Goal: Transaction & Acquisition: Download file/media

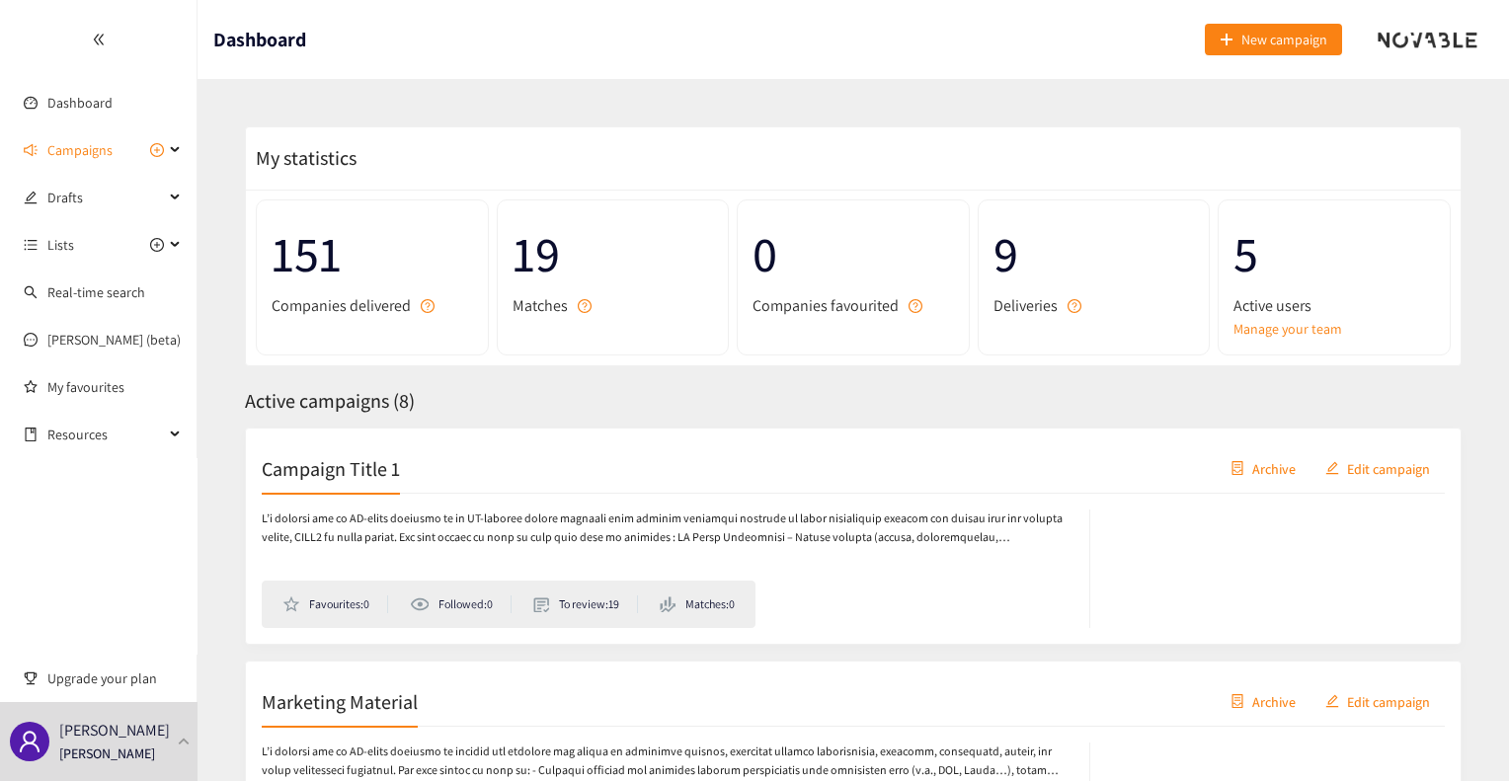
click at [80, 147] on span "Campaigns" at bounding box center [79, 149] width 65 height 39
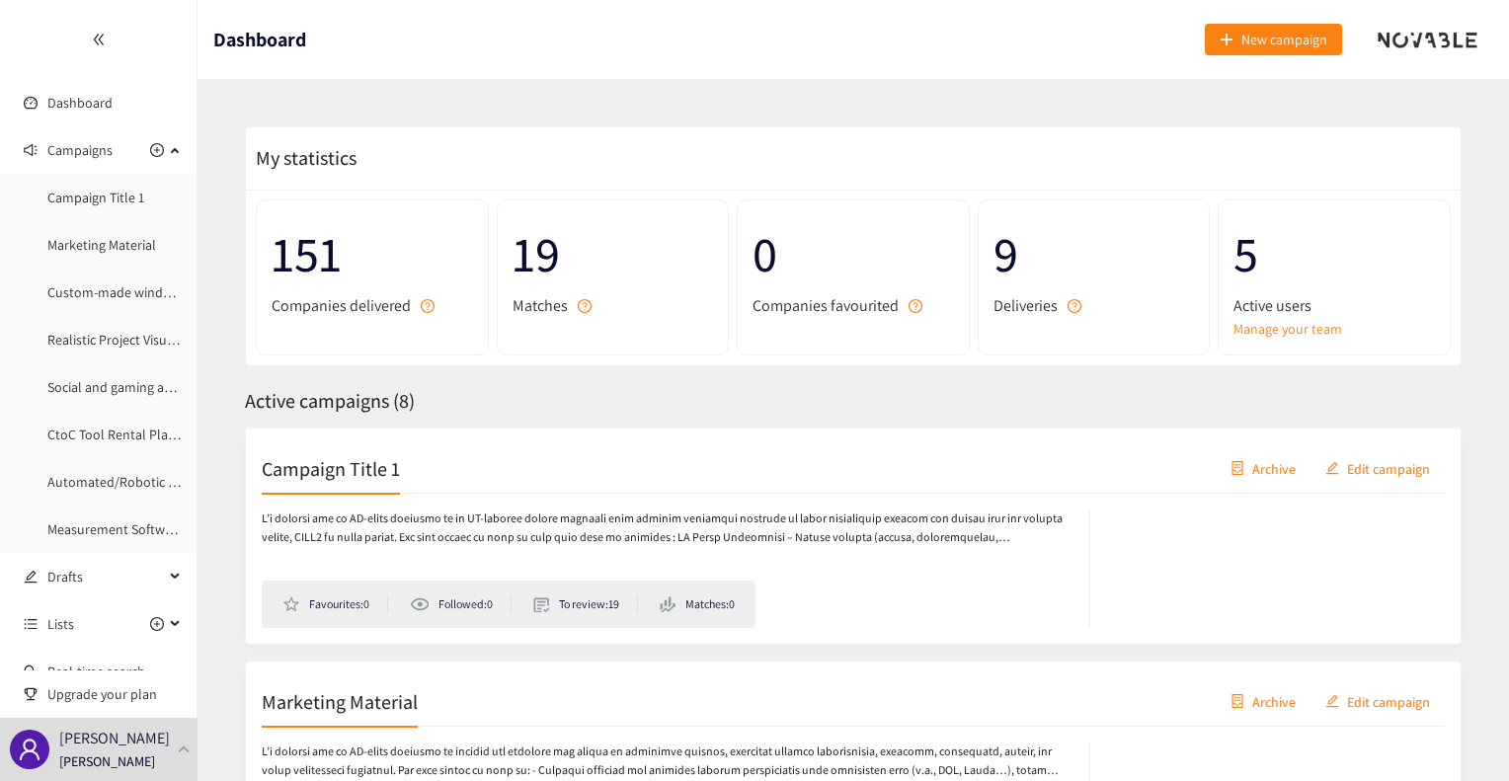
click at [104, 202] on link "Campaign Title 1" at bounding box center [95, 198] width 97 height 18
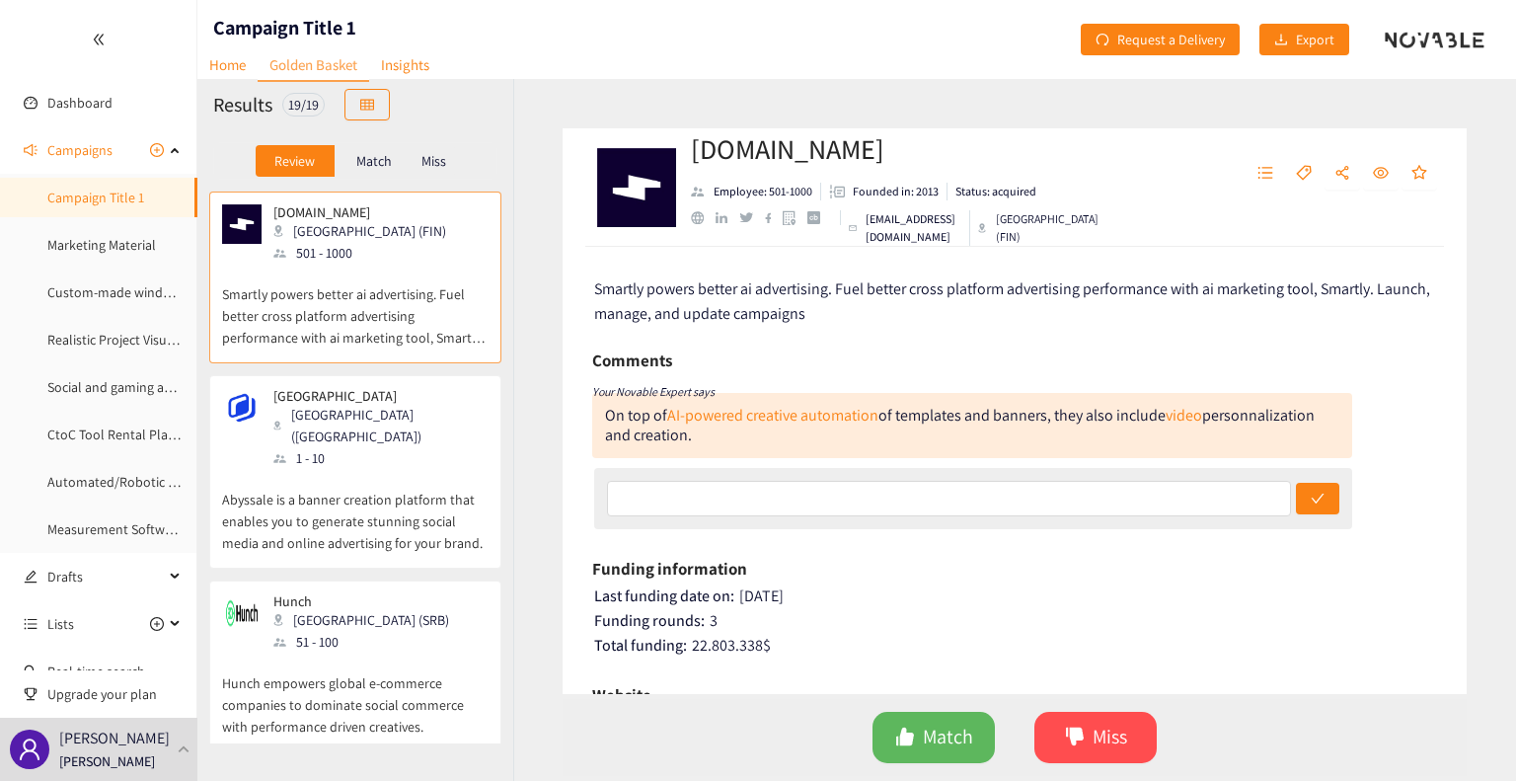
click at [1301, 35] on span "Export" at bounding box center [1315, 40] width 39 height 22
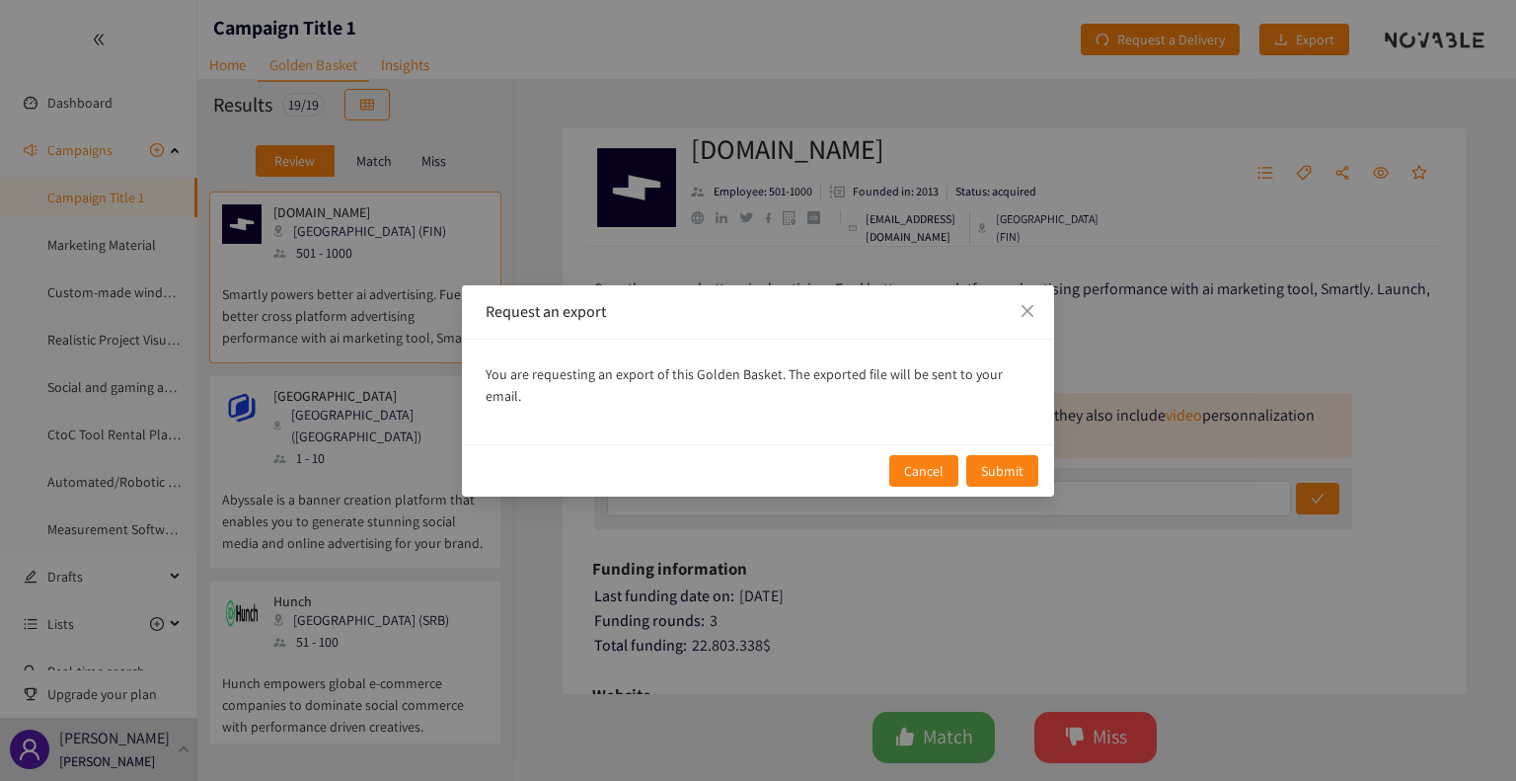
click at [1001, 460] on span "Submit" at bounding box center [1002, 471] width 42 height 22
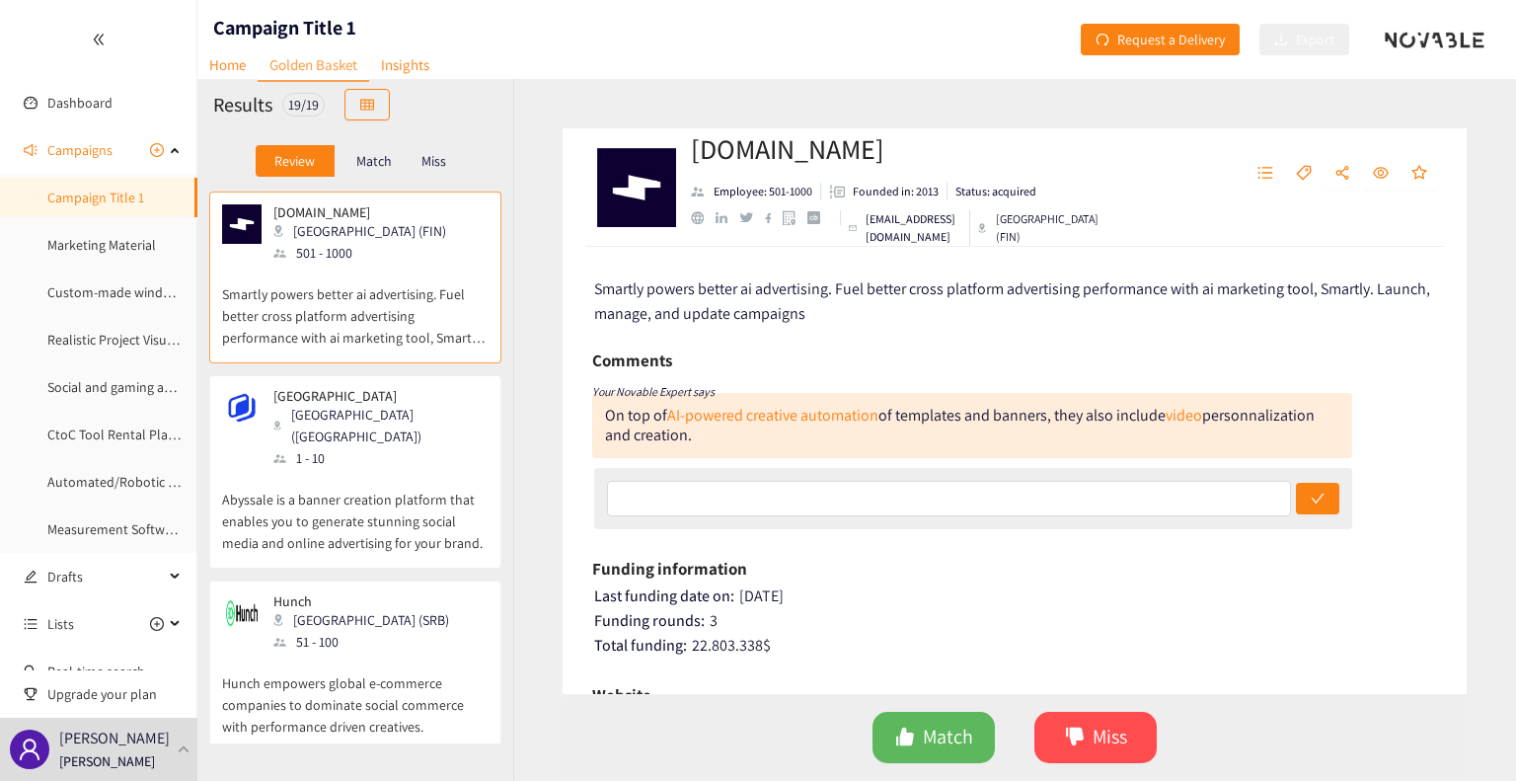
click at [528, 186] on div "[DOMAIN_NAME] Employee: 501-1000 Founded in: 2013 Status: acquired [EMAIL_ADDRE…" at bounding box center [1014, 430] width 1003 height 702
click at [539, 195] on div "[DOMAIN_NAME] Employee: 501-1000 Founded in: 2013 Status: acquired [EMAIL_ADDRE…" at bounding box center [1014, 430] width 1003 height 702
